Goal: Task Accomplishment & Management: Complete application form

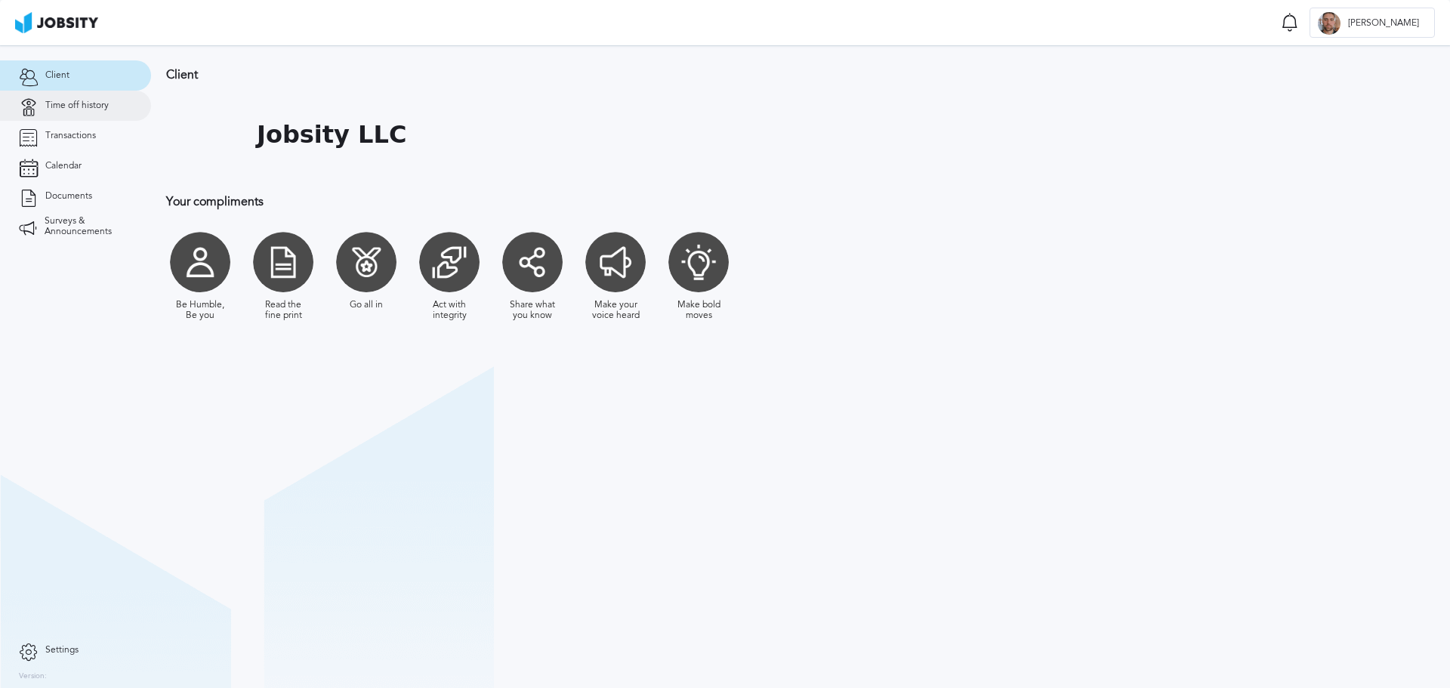
click at [98, 97] on link "Time off history" at bounding box center [75, 106] width 151 height 30
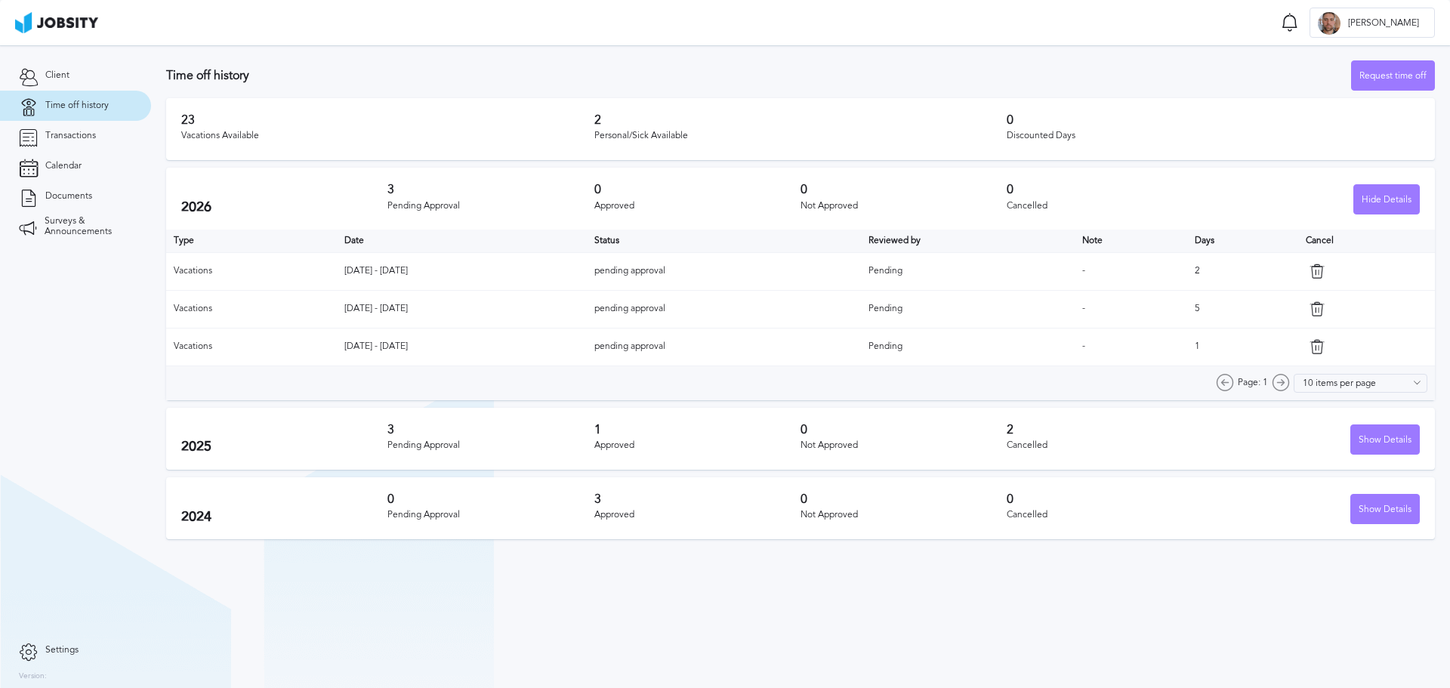
click at [221, 137] on div "Vacations Available" at bounding box center [387, 136] width 413 height 11
click at [211, 134] on div "Vacations Available" at bounding box center [387, 136] width 413 height 11
click at [238, 138] on div "Vacations Available" at bounding box center [387, 136] width 413 height 11
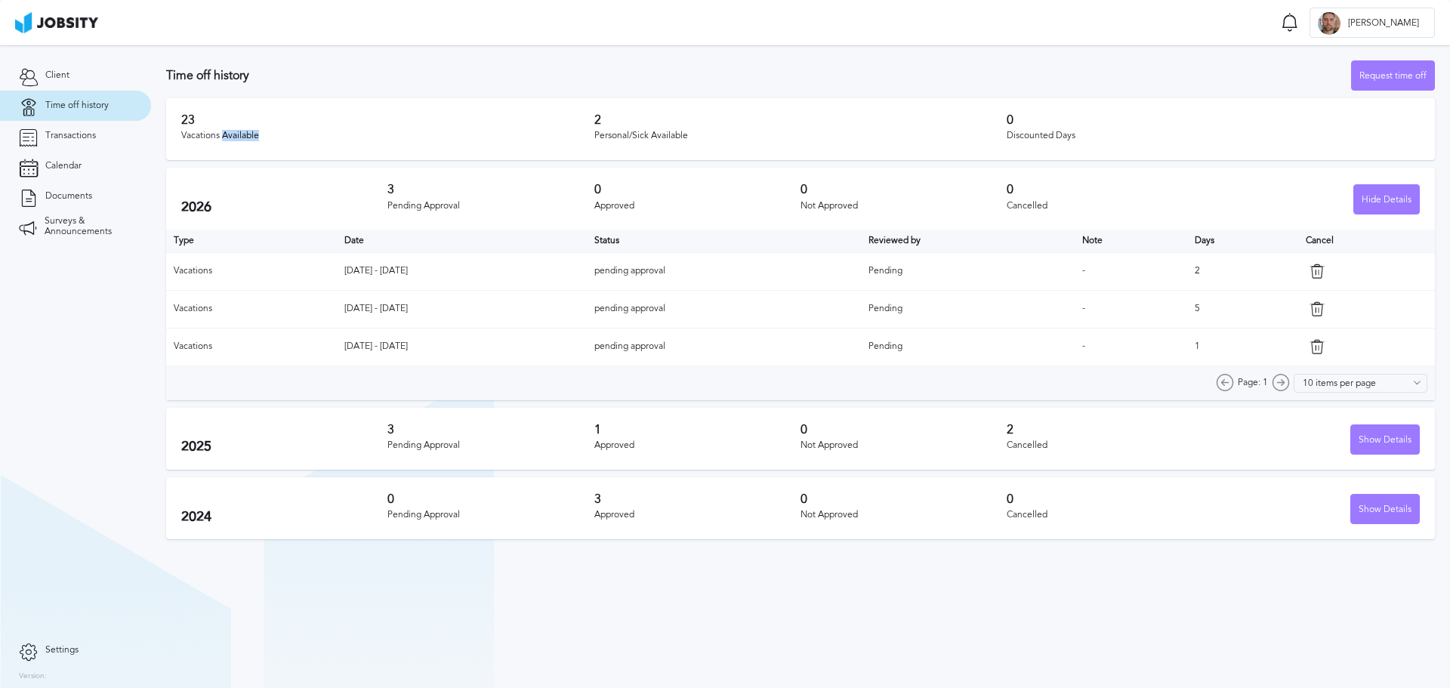
click at [238, 138] on div "Vacations Available" at bounding box center [387, 136] width 413 height 11
click at [316, 149] on div "23 Vacations Available 2 Personal/Sick Available 0 Discounted Days" at bounding box center [800, 129] width 1269 height 62
click at [1379, 74] on div "Request time off" at bounding box center [1393, 76] width 82 height 30
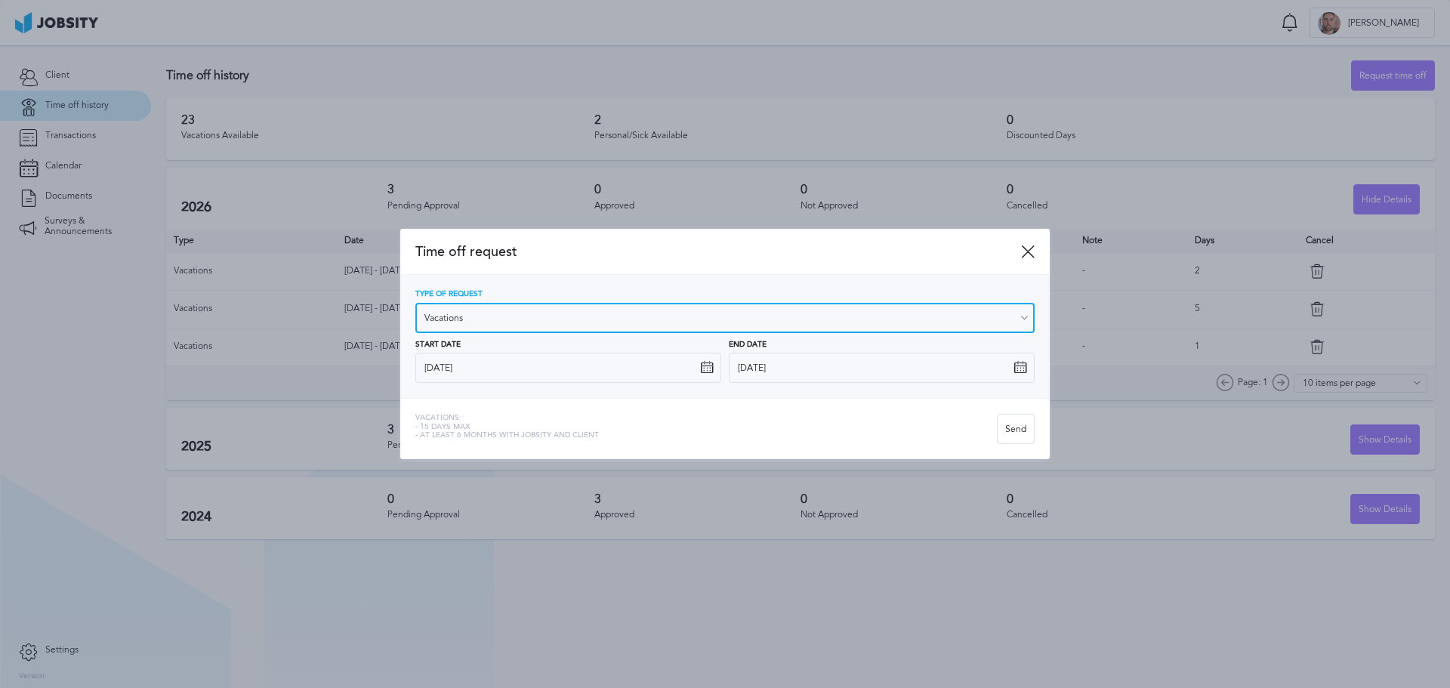
click at [658, 322] on input "Vacations" at bounding box center [724, 318] width 619 height 30
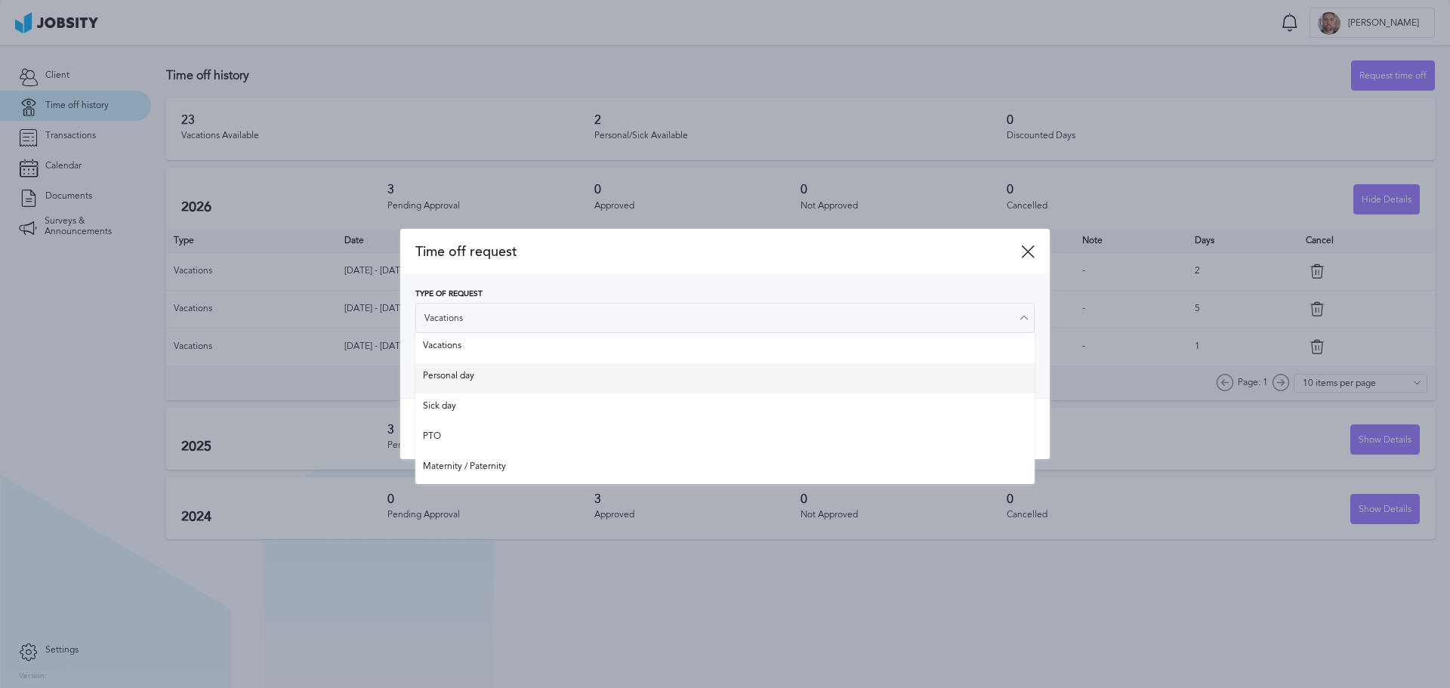
type input "Personal day"
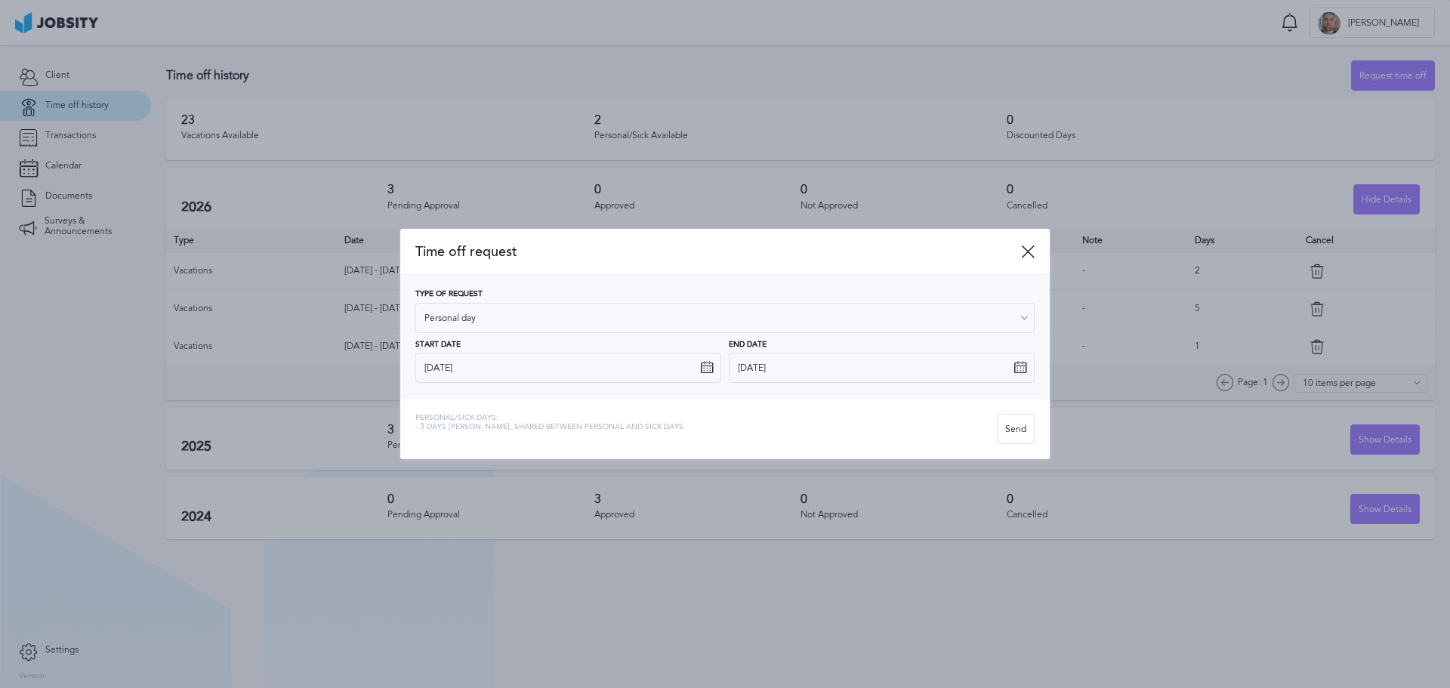
click at [564, 380] on div "Type of Request Personal day Vacations Personal day Sick day PTO Maternity / Pa…" at bounding box center [724, 336] width 619 height 93
click at [704, 366] on icon at bounding box center [707, 368] width 14 height 14
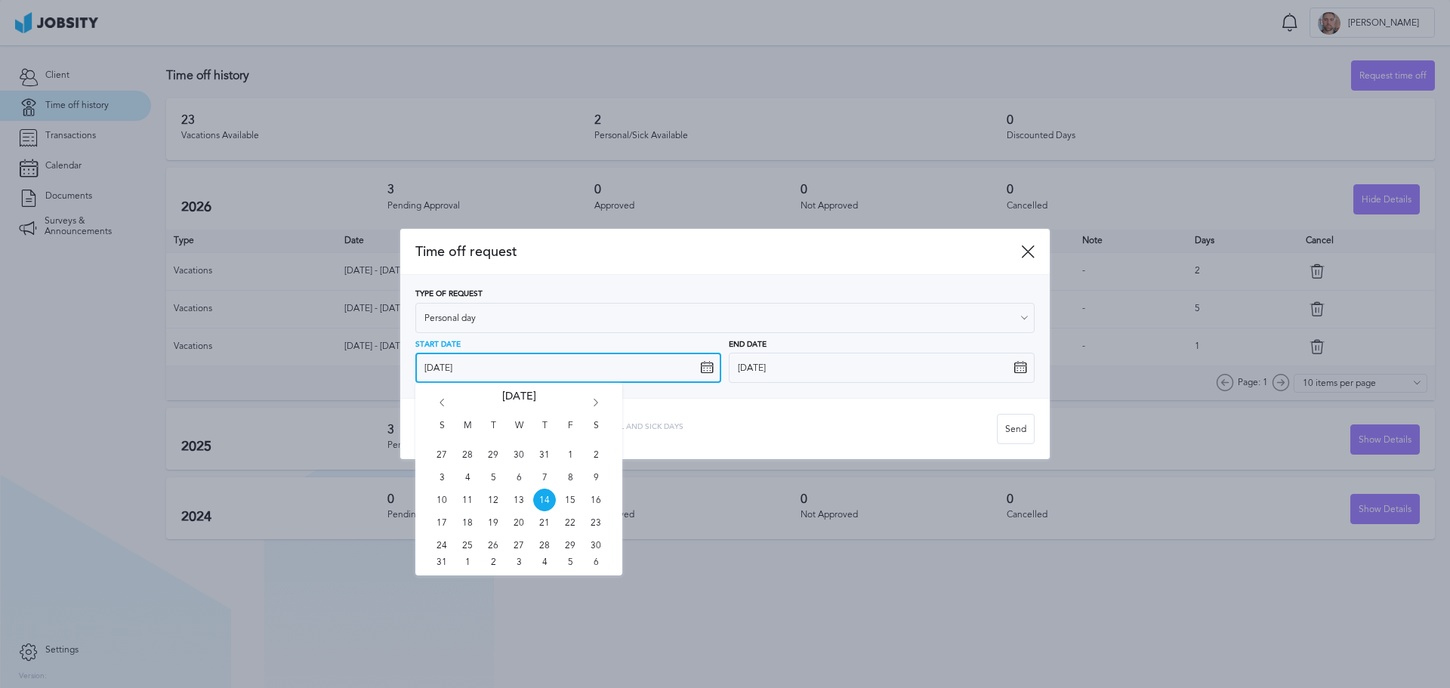
click at [674, 365] on input "[DATE]" at bounding box center [568, 368] width 306 height 30
click at [597, 401] on icon "Go forward 1 month" at bounding box center [596, 406] width 14 height 14
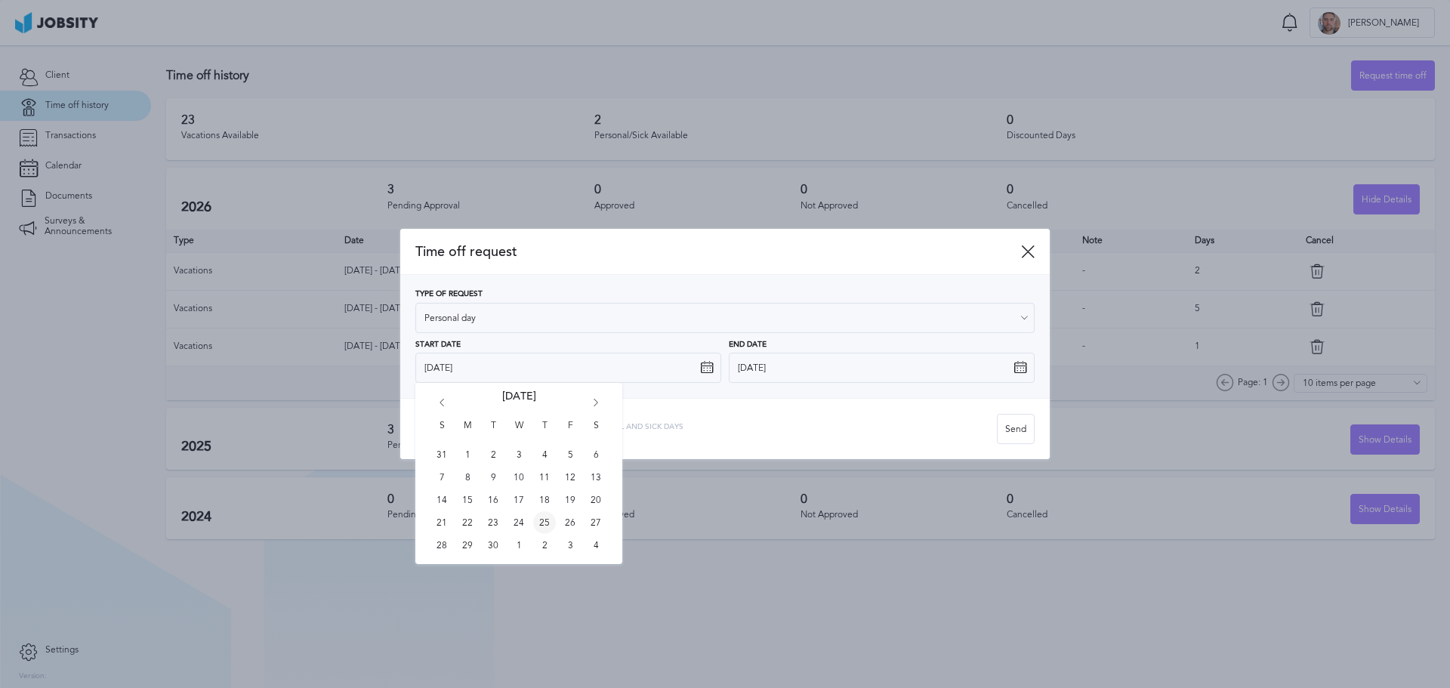
click at [542, 523] on span "25" at bounding box center [544, 522] width 23 height 23
type input "[DATE]"
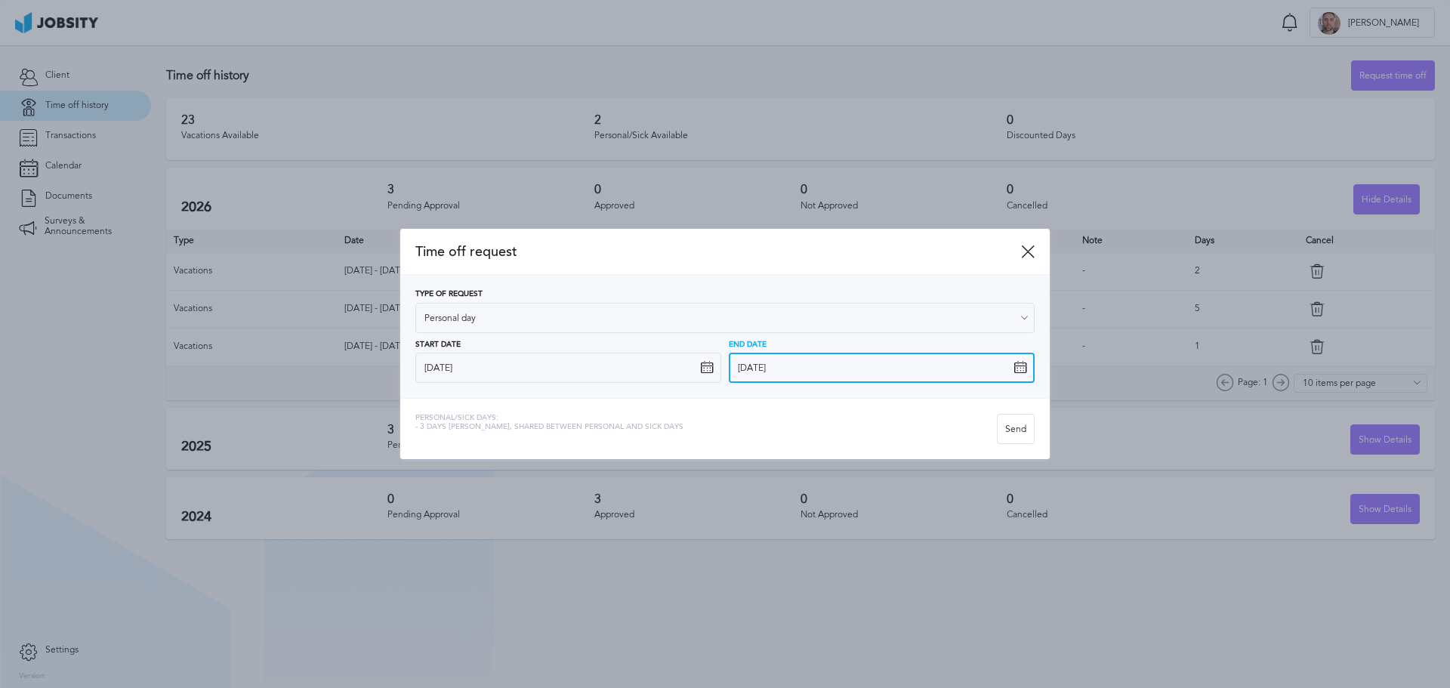
click at [976, 365] on input "[DATE]" at bounding box center [882, 368] width 306 height 30
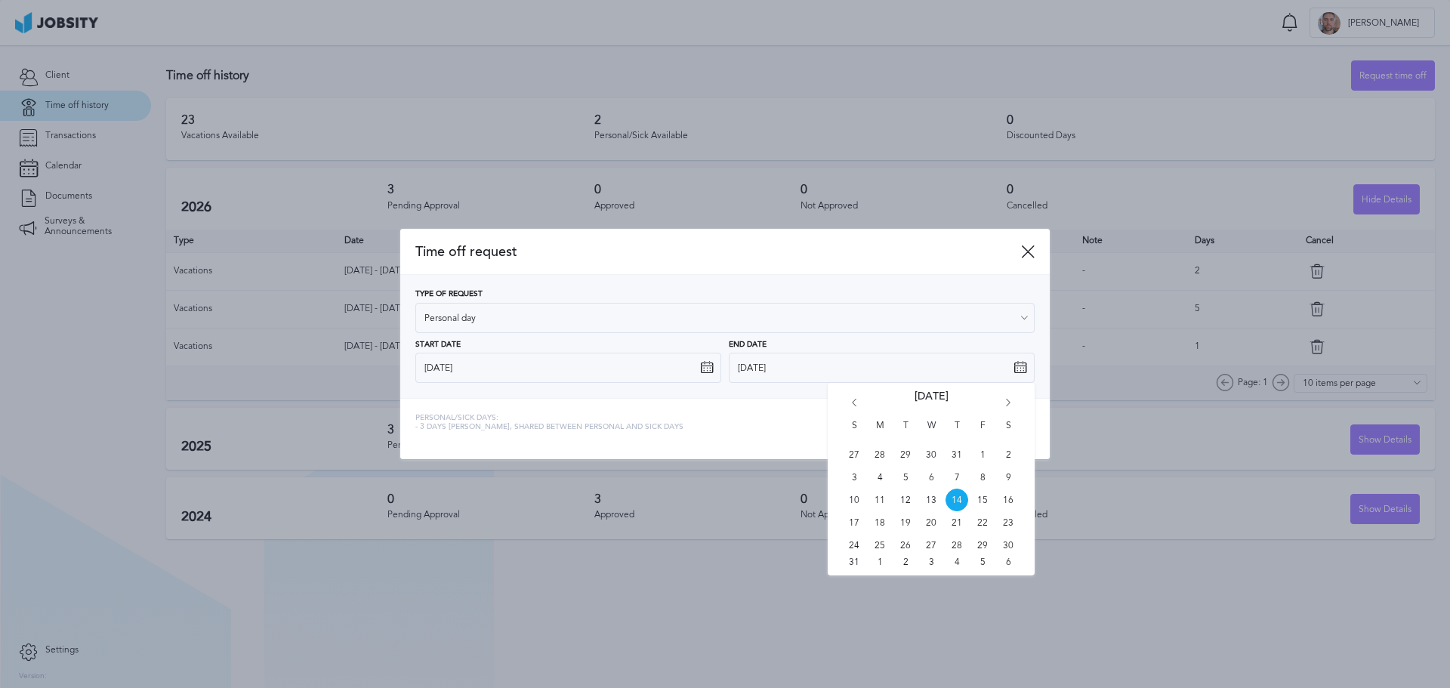
click at [1008, 402] on icon "Go forward 1 month" at bounding box center [1008, 406] width 14 height 14
click at [961, 522] on span "25" at bounding box center [956, 522] width 23 height 23
type input "[DATE]"
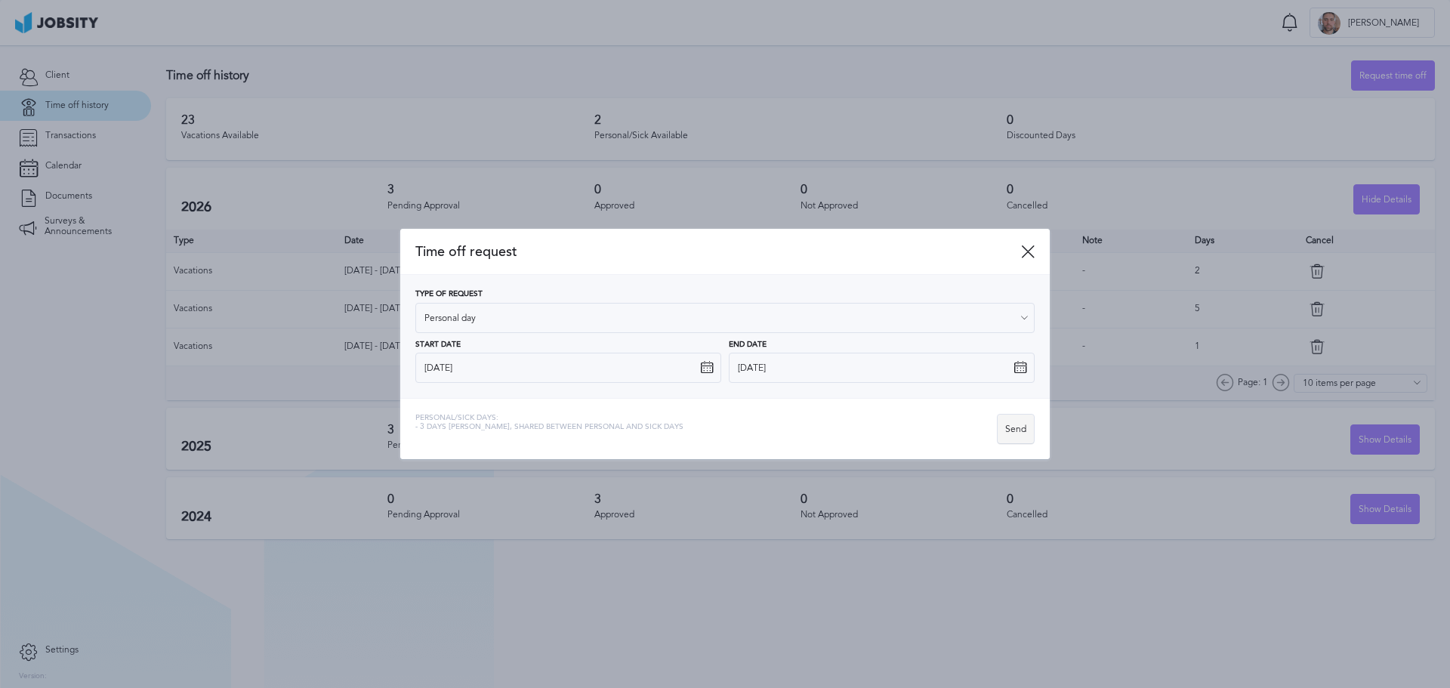
click at [1019, 426] on div "Send" at bounding box center [1016, 430] width 36 height 30
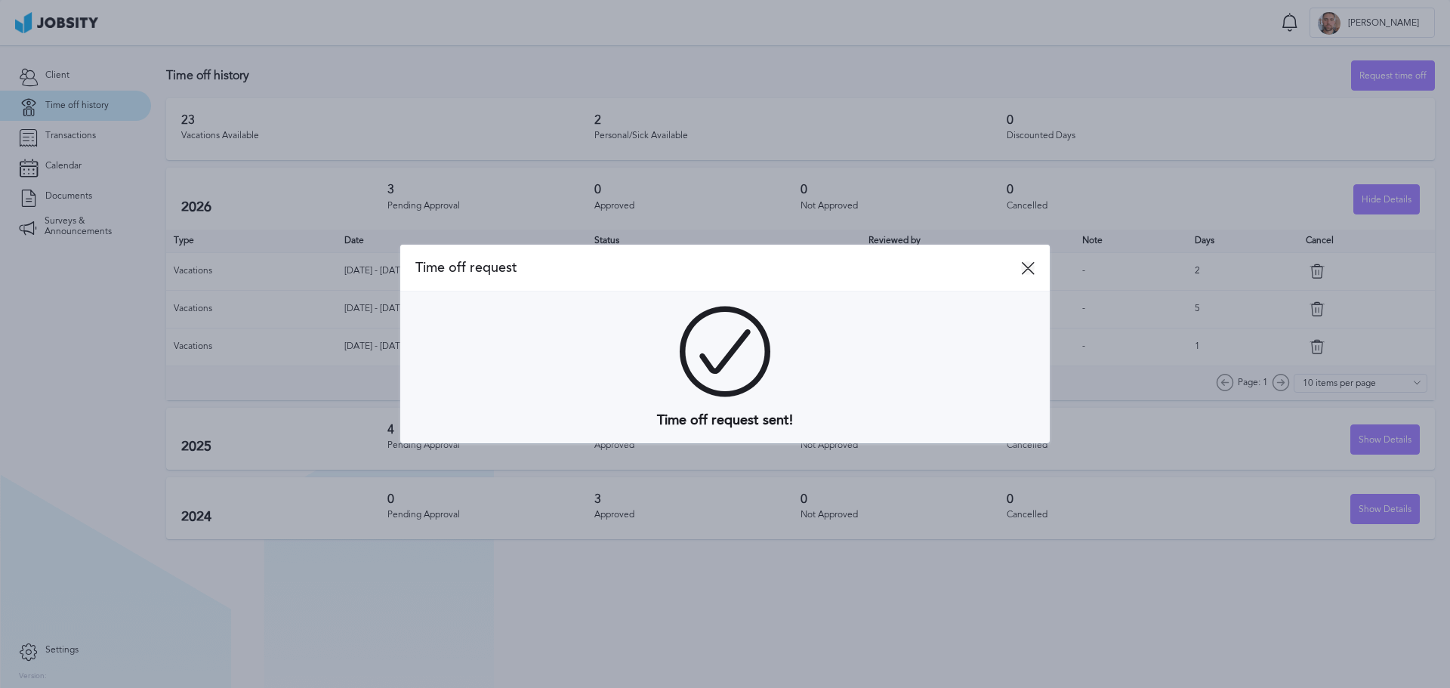
click at [1025, 266] on icon at bounding box center [1028, 268] width 14 height 14
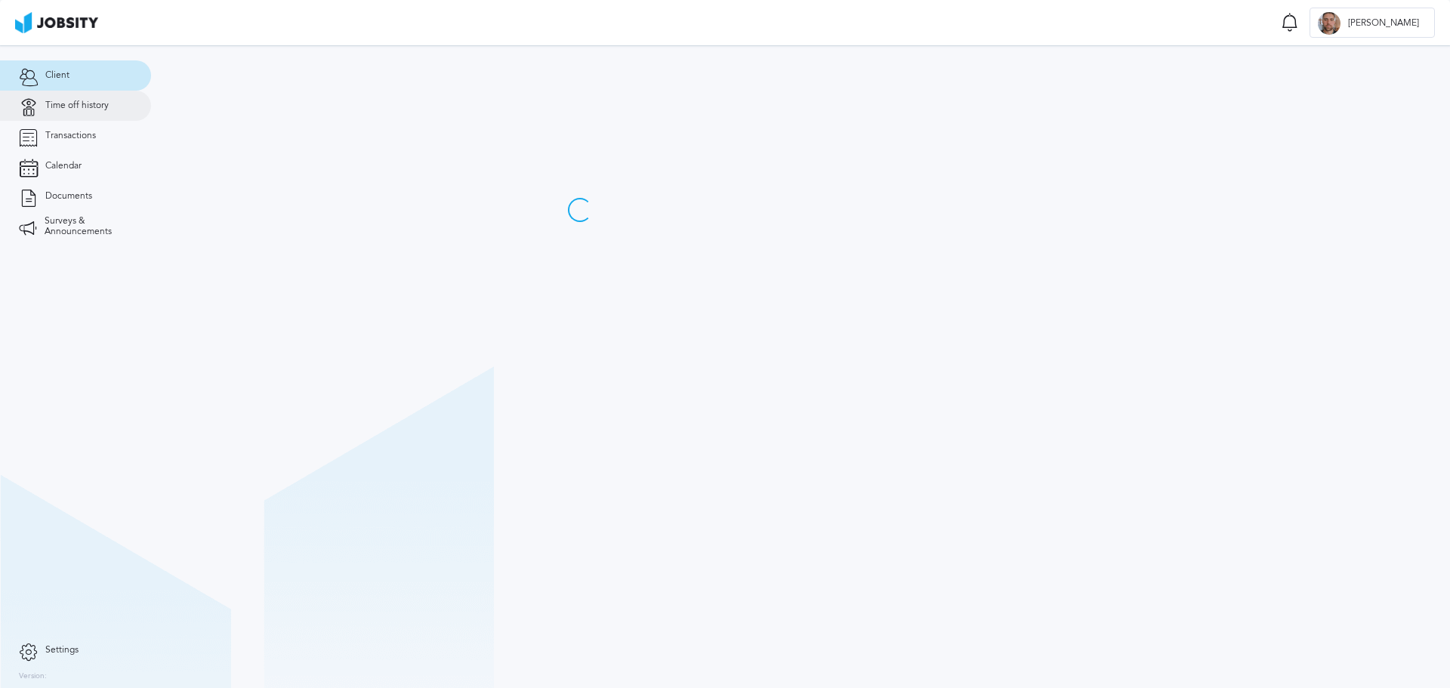
click at [91, 101] on span "Time off history" at bounding box center [76, 105] width 63 height 11
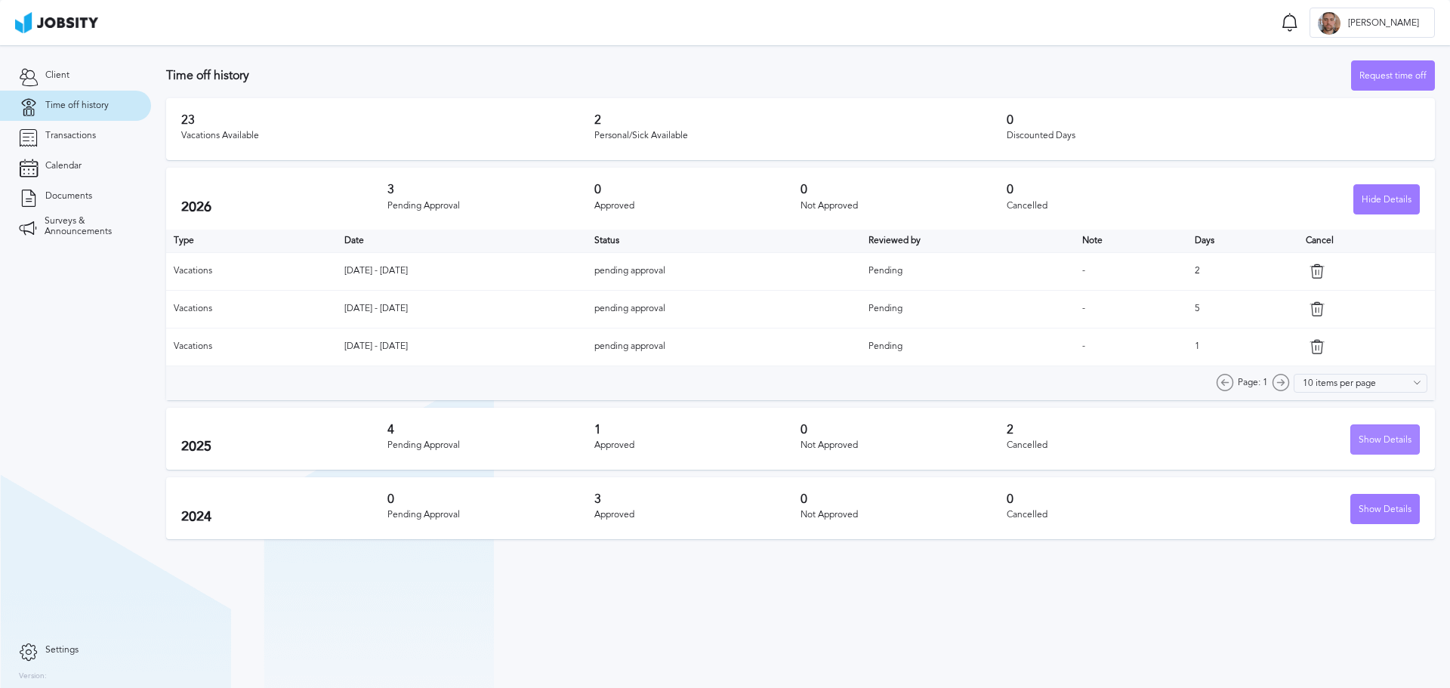
click at [1389, 440] on div "Show Details" at bounding box center [1385, 440] width 68 height 30
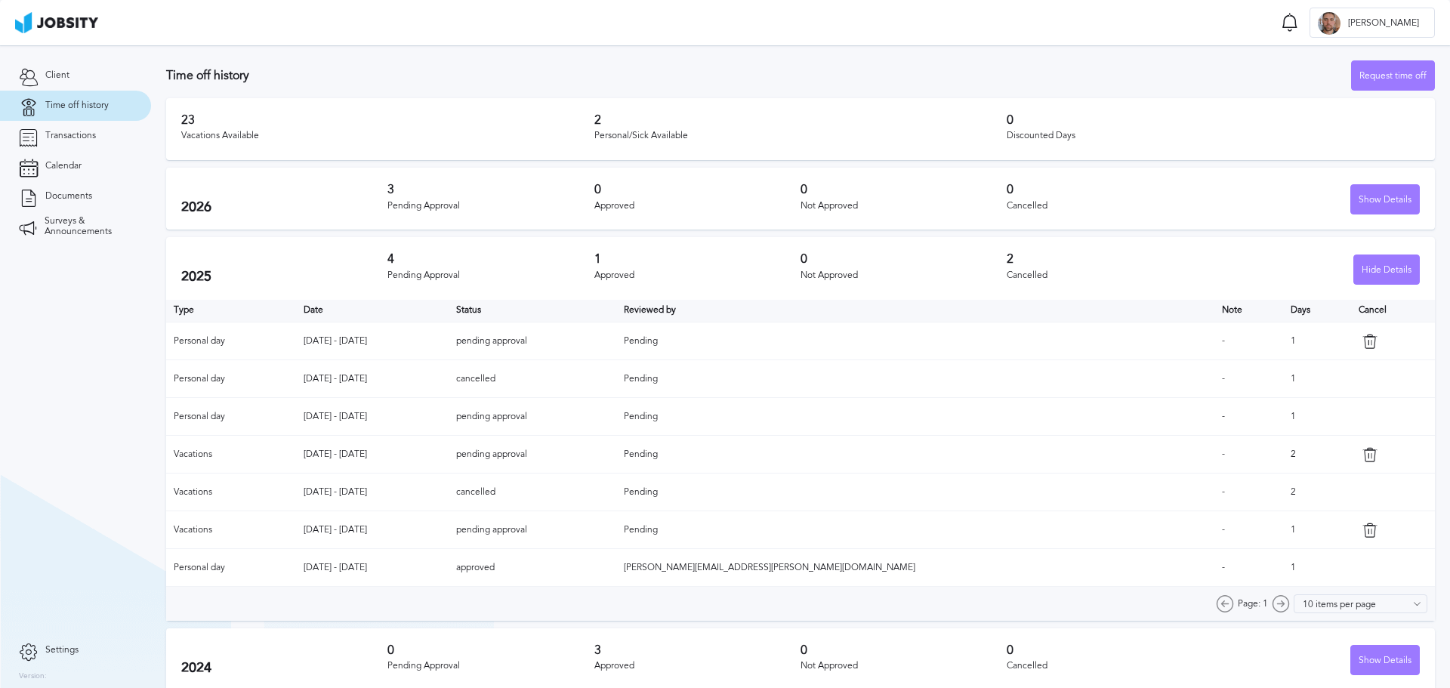
click at [386, 340] on td "[DATE] - [DATE]" at bounding box center [372, 341] width 153 height 38
click at [347, 343] on td "[DATE] - [DATE]" at bounding box center [372, 341] width 153 height 38
click at [411, 367] on td "[DATE] - [DATE]" at bounding box center [372, 379] width 153 height 38
